Goal: Task Accomplishment & Management: Use online tool/utility

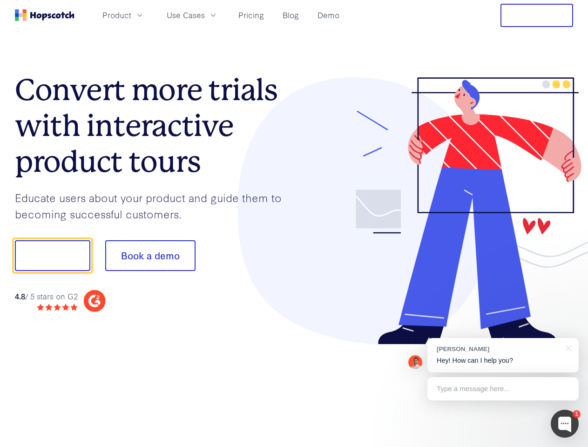
click at [294, 224] on div at bounding box center [434, 211] width 280 height 268
click at [131, 15] on span "Product" at bounding box center [116, 15] width 29 height 12
click at [205, 15] on span "Use Cases" at bounding box center [186, 15] width 38 height 12
click at [537, 15] on button "Free Trial" at bounding box center [537, 15] width 73 height 23
click at [52, 256] on button "Show me!" at bounding box center [52, 255] width 75 height 31
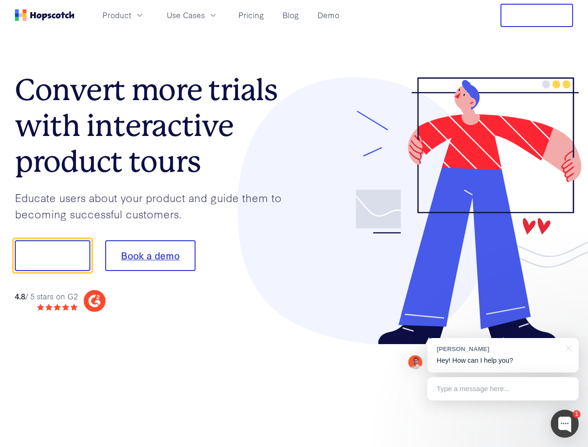
click at [150, 256] on button "Book a demo" at bounding box center [150, 255] width 90 height 31
click at [565, 424] on div at bounding box center [565, 424] width 28 height 28
click at [503, 355] on div "[PERSON_NAME] Hey! How can I help you?" at bounding box center [503, 355] width 151 height 34
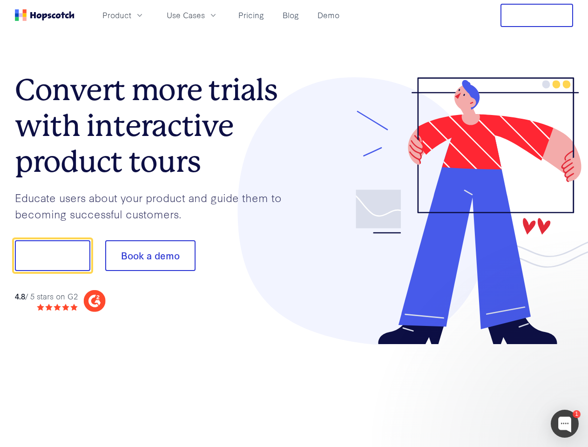
click at [567, 348] on div at bounding box center [491, 254] width 175 height 311
click at [503, 389] on div at bounding box center [491, 317] width 175 height 186
